Goal: Information Seeking & Learning: Learn about a topic

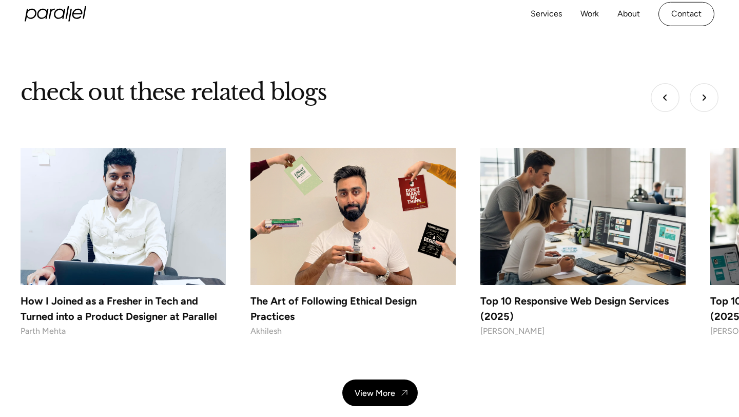
scroll to position [4030, 0]
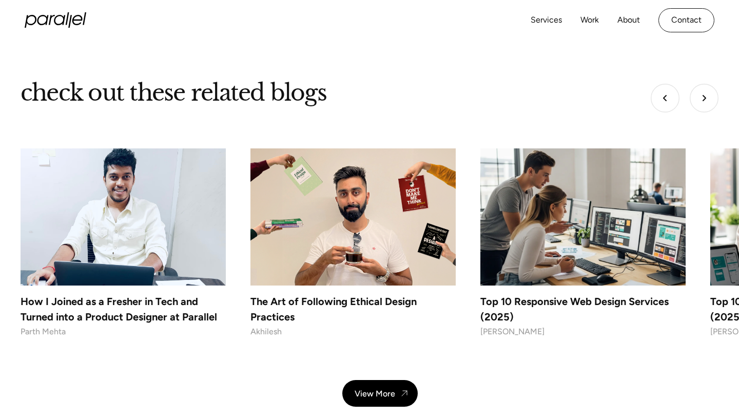
click at [696, 84] on img "Next slide" at bounding box center [703, 98] width 29 height 29
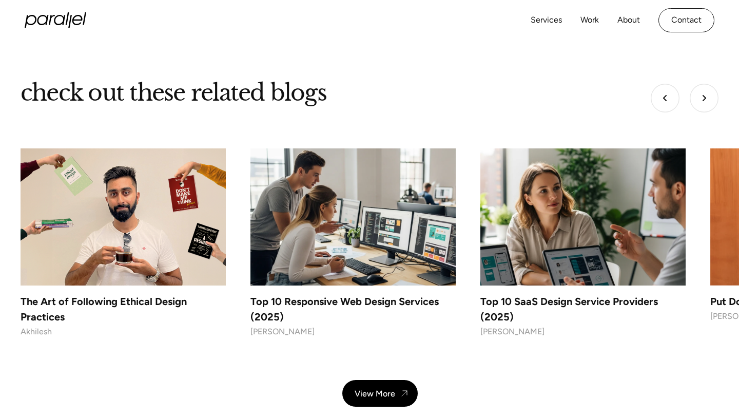
click at [696, 84] on img "Next slide" at bounding box center [703, 98] width 29 height 29
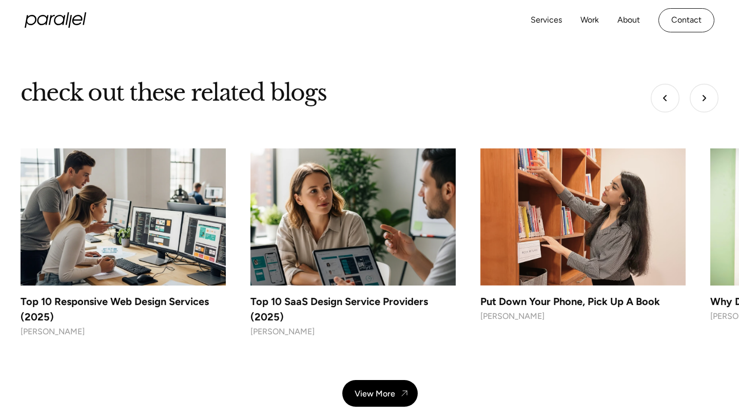
click at [696, 84] on img "Next slide" at bounding box center [703, 98] width 29 height 29
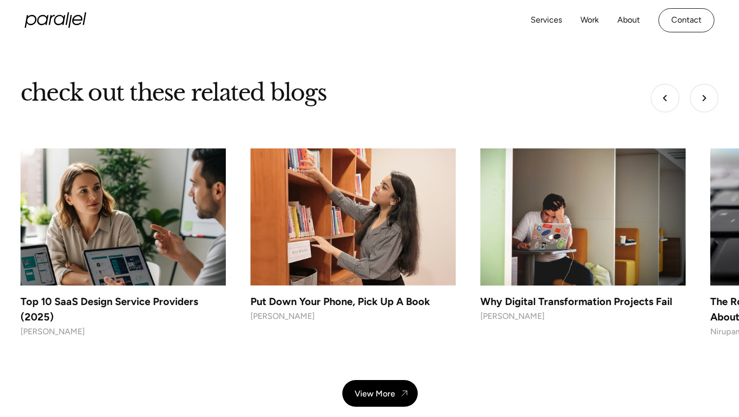
click at [696, 84] on img "Next slide" at bounding box center [703, 98] width 29 height 29
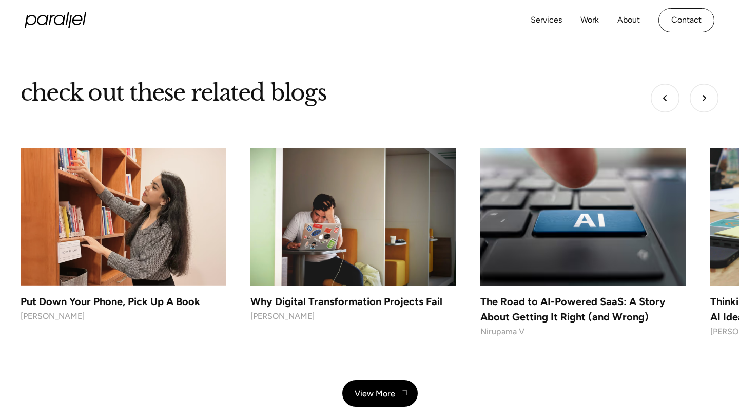
click at [696, 84] on img "Next slide" at bounding box center [703, 98] width 29 height 29
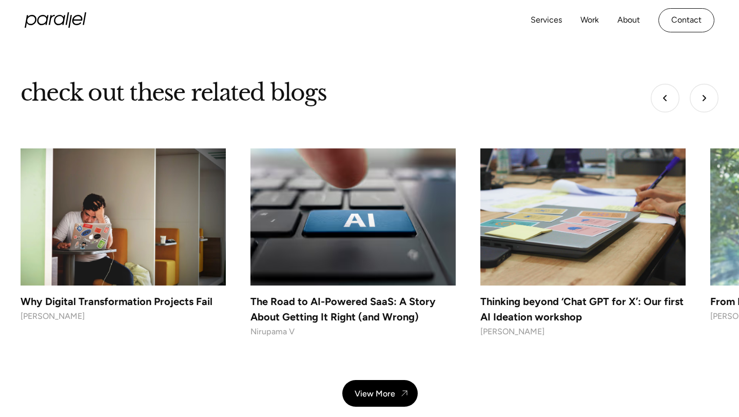
click at [696, 84] on img "Next slide" at bounding box center [703, 98] width 29 height 29
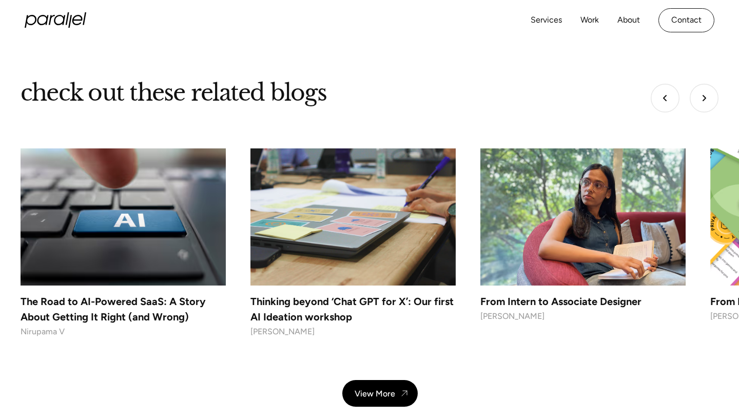
click at [696, 84] on img "Next slide" at bounding box center [703, 98] width 29 height 29
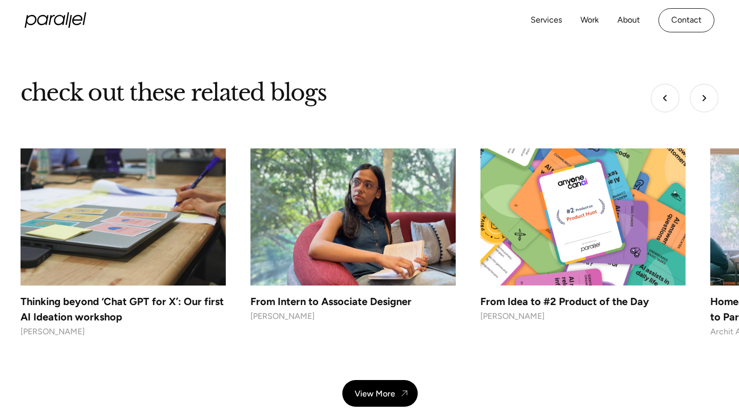
click at [696, 84] on img "Next slide" at bounding box center [703, 98] width 29 height 29
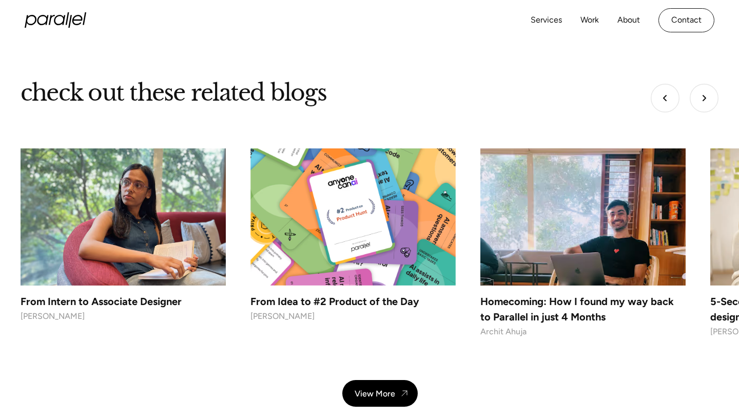
click at [696, 84] on img "Next slide" at bounding box center [703, 98] width 29 height 29
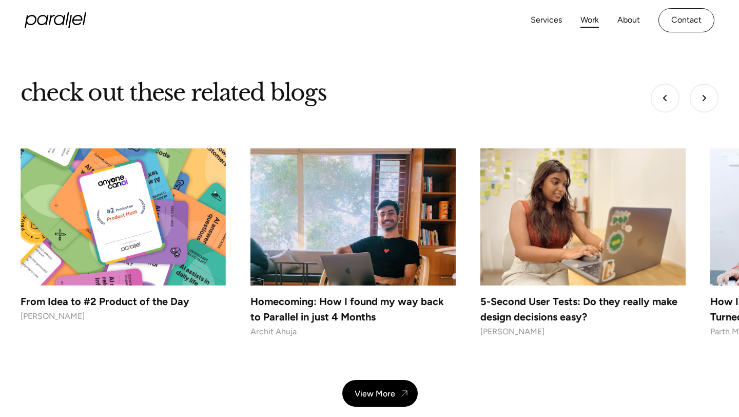
click at [584, 25] on link "Work" at bounding box center [589, 20] width 18 height 15
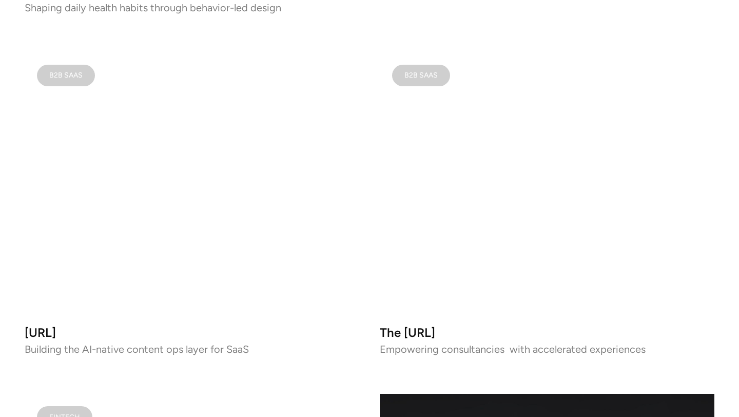
scroll to position [644, 0]
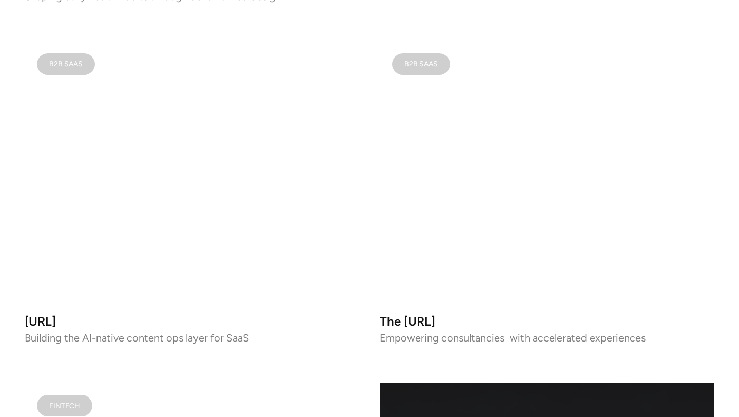
click at [228, 205] on video at bounding box center [192, 173] width 334 height 264
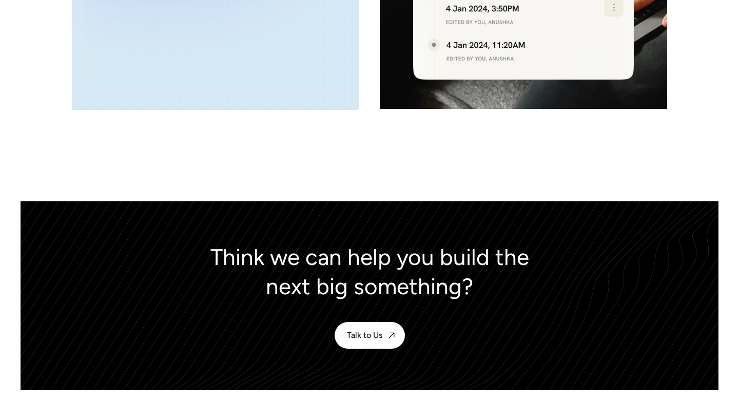
scroll to position [4571, 0]
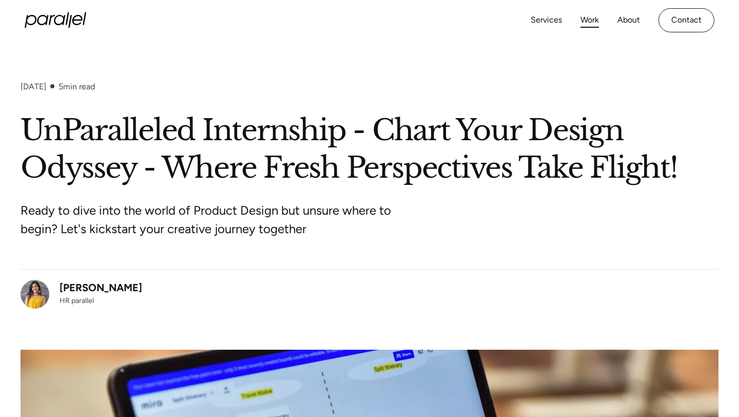
click at [590, 22] on link "Work" at bounding box center [589, 20] width 18 height 15
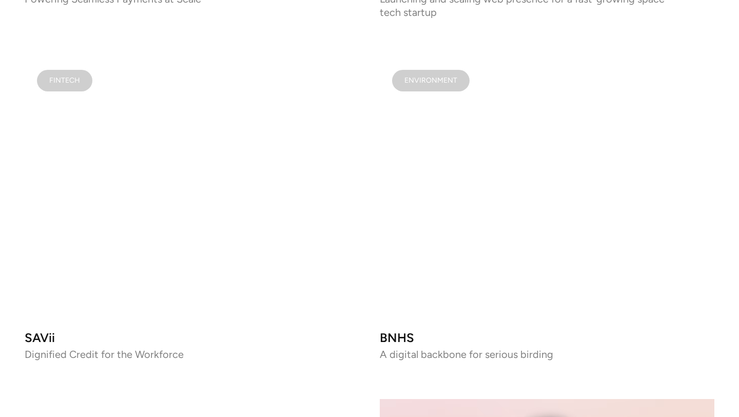
scroll to position [1333, 0]
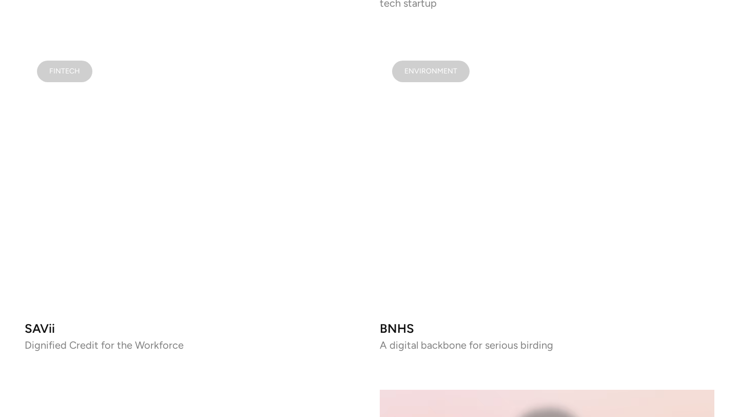
click at [463, 221] on video at bounding box center [547, 180] width 334 height 264
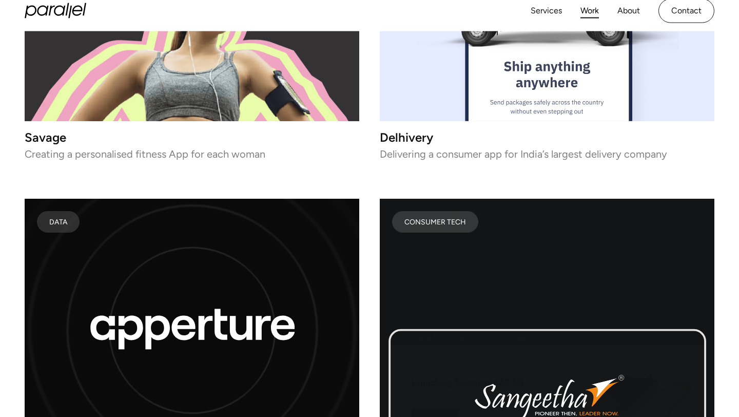
scroll to position [4523, 0]
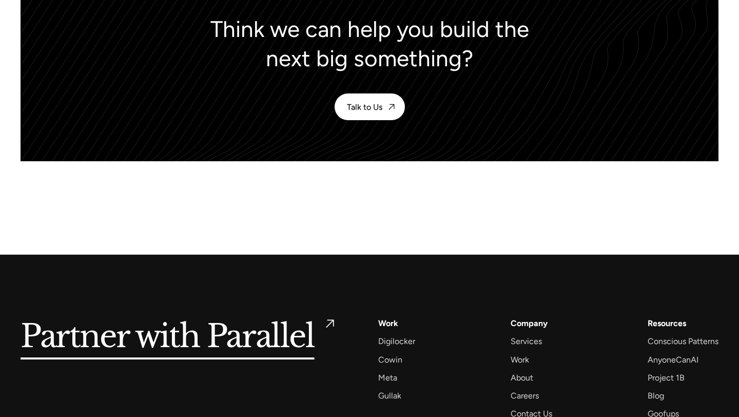
scroll to position [5161, 0]
